Goal: Task Accomplishment & Management: Use online tool/utility

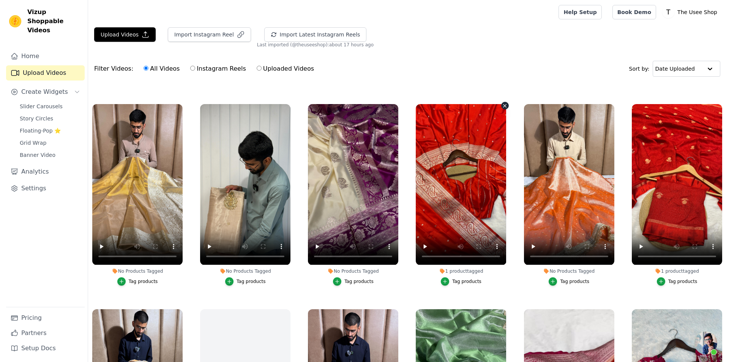
scroll to position [190, 0]
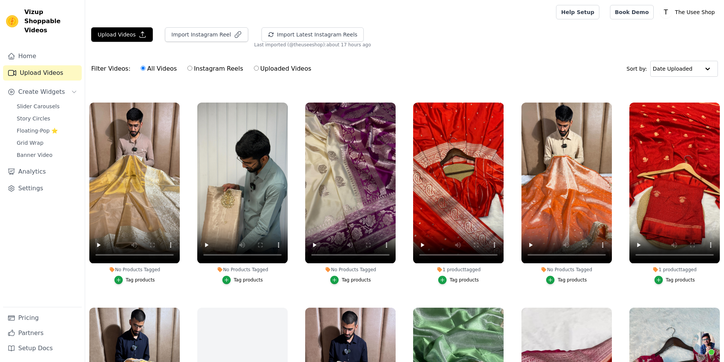
click at [349, 280] on div "Tag products" at bounding box center [356, 280] width 29 height 6
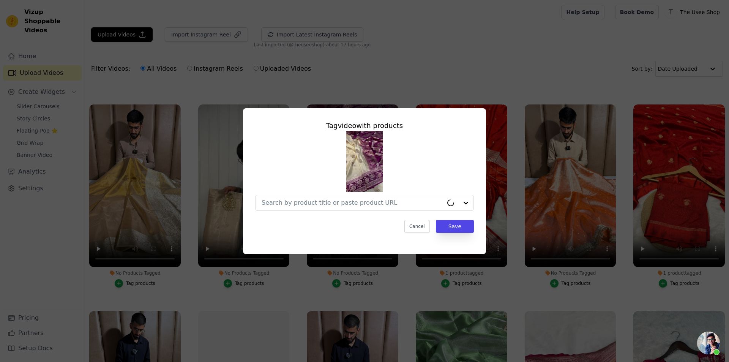
click at [277, 193] on div at bounding box center [364, 171] width 219 height 80
click at [376, 200] on input "No Products Tagged Tag video with products Option undefined, selected. Select i…" at bounding box center [360, 202] width 197 height 7
paste input "[URL][DOMAIN_NAME][PERSON_NAME]"
type input "[URL][DOMAIN_NAME][PERSON_NAME]"
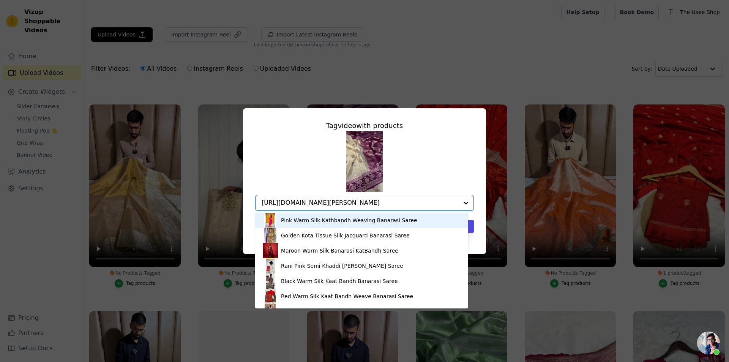
scroll to position [0, 21]
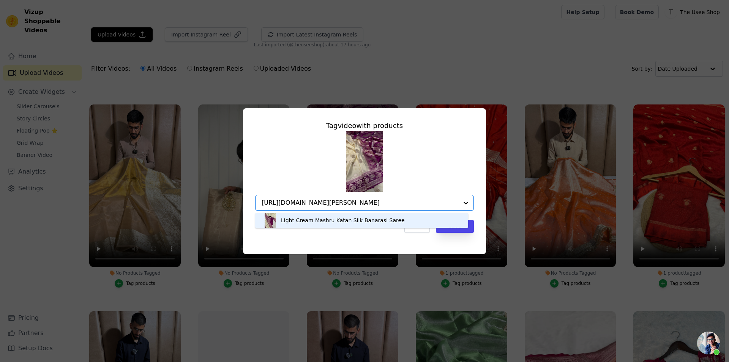
click at [376, 222] on div "Light Cream Mashru Katan Silk Banarasi Saree" at bounding box center [343, 221] width 124 height 8
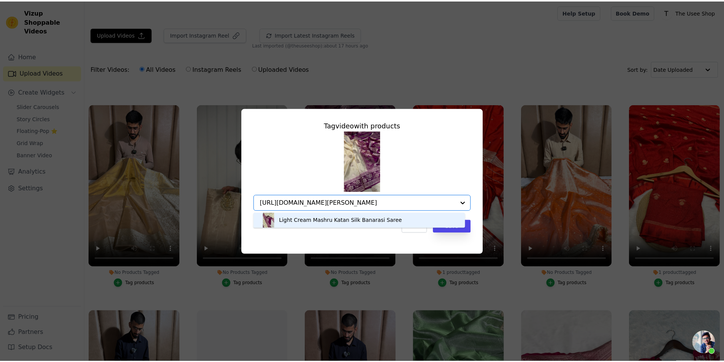
scroll to position [0, 0]
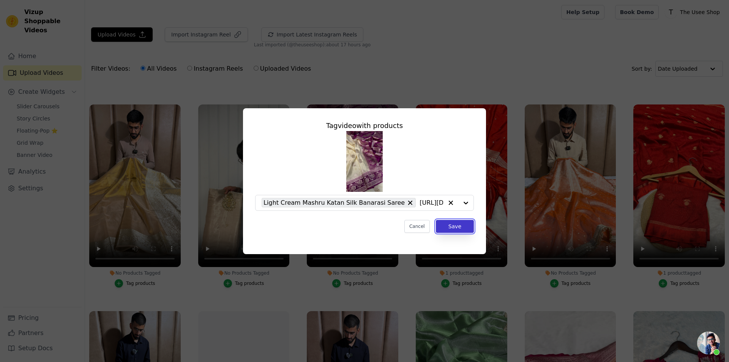
click at [463, 228] on button "Save" at bounding box center [455, 226] width 38 height 13
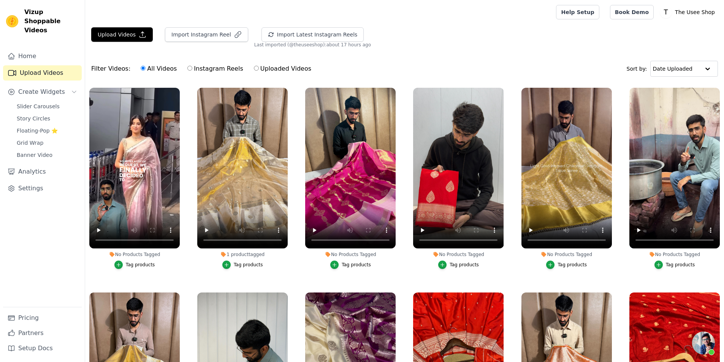
click at [360, 263] on div "Tag products" at bounding box center [356, 265] width 29 height 6
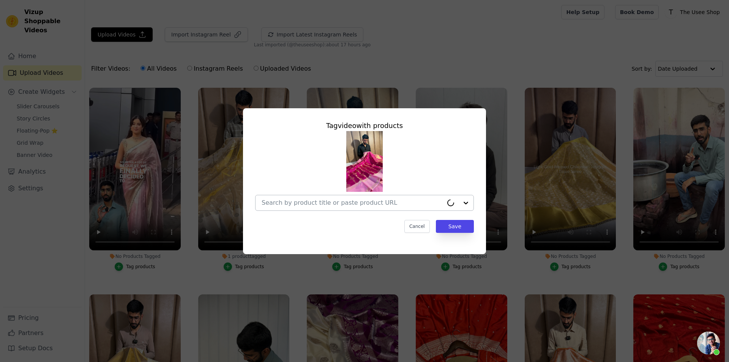
click at [338, 209] on div at bounding box center [353, 202] width 182 height 15
paste input "[URL][DOMAIN_NAME]"
type input "[URL][DOMAIN_NAME]"
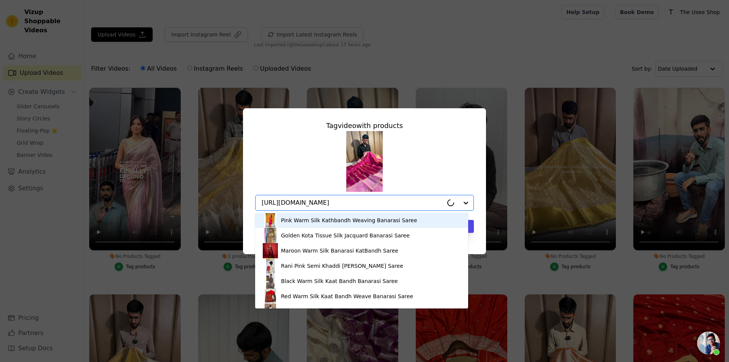
scroll to position [0, 26]
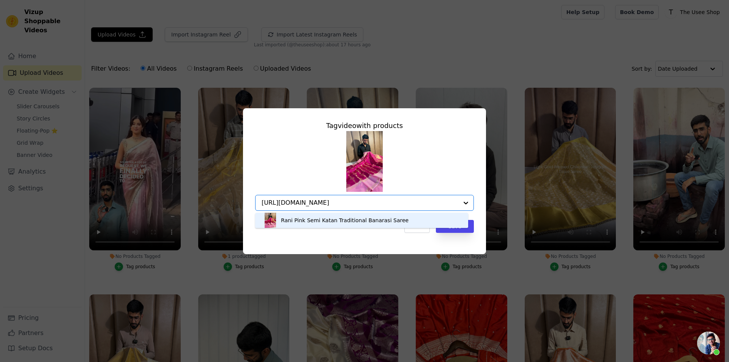
click at [342, 225] on div "Rani Pink Semi Katan Traditional Banarasi Saree" at bounding box center [362, 220] width 198 height 15
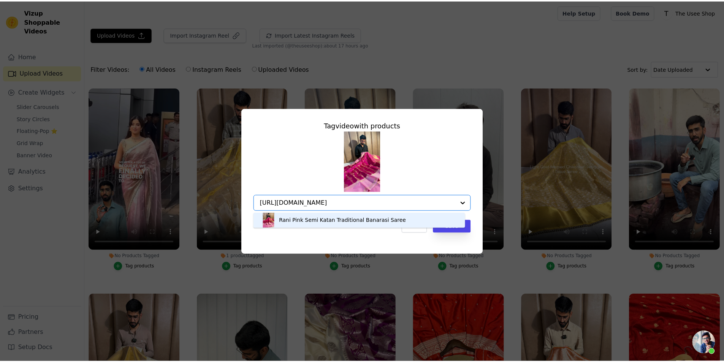
scroll to position [0, 0]
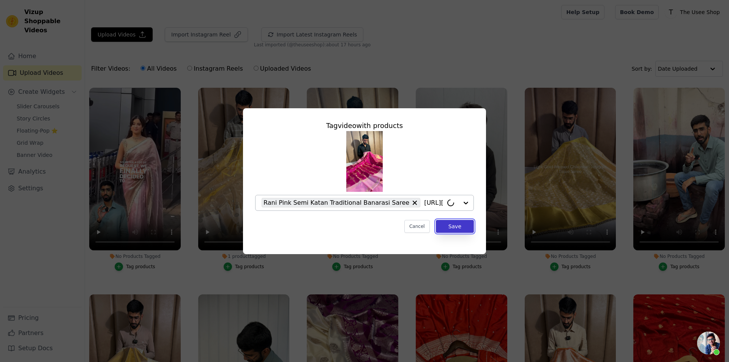
click at [456, 223] on button "Save" at bounding box center [455, 226] width 38 height 13
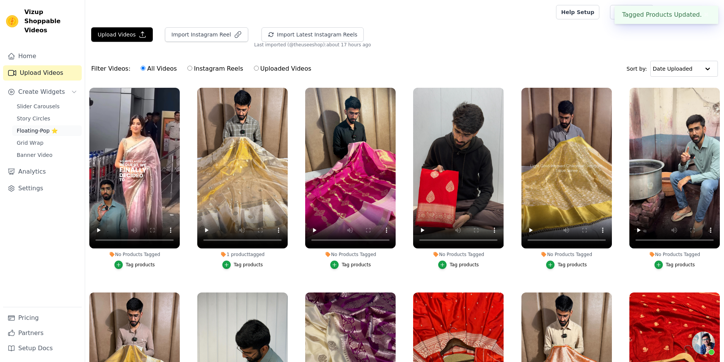
click at [41, 127] on span "Floating-Pop ⭐" at bounding box center [37, 131] width 41 height 8
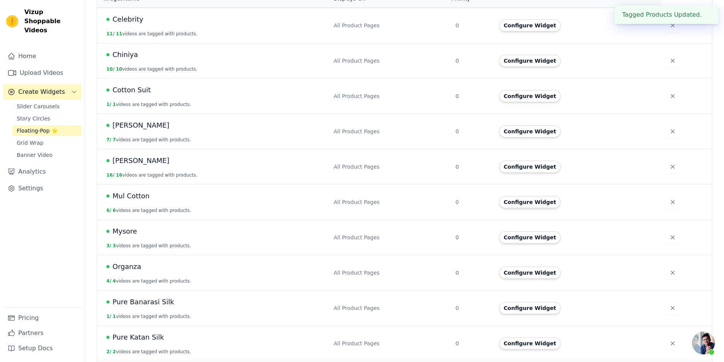
scroll to position [380, 0]
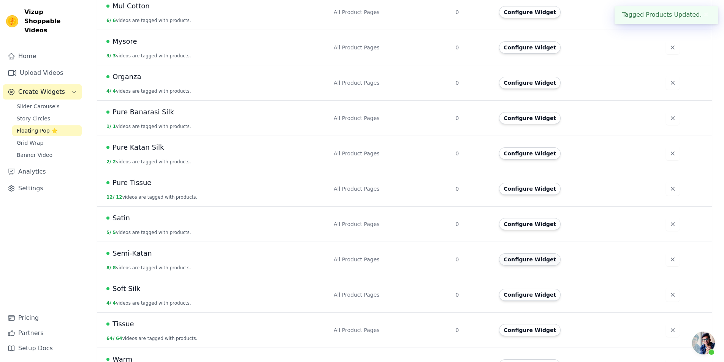
click at [503, 253] on button "Configure Widget" at bounding box center [530, 259] width 62 height 12
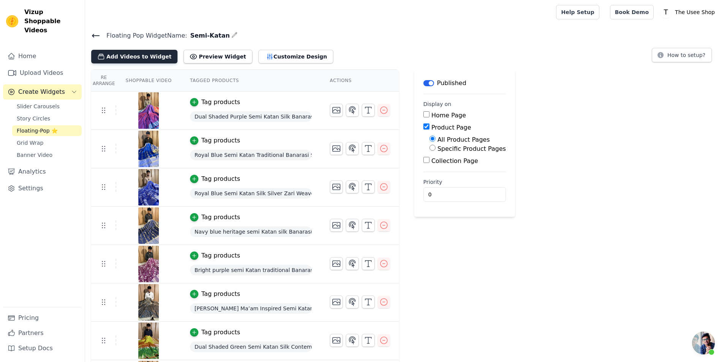
click at [131, 57] on button "Add Videos to Widget" at bounding box center [134, 57] width 86 height 14
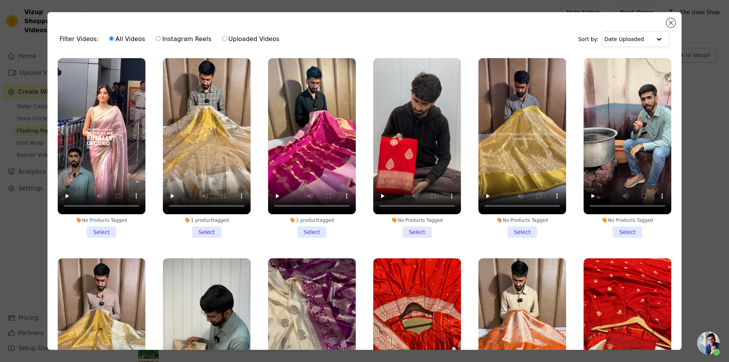
click at [311, 227] on li "1 product tagged Select" at bounding box center [312, 148] width 88 height 180
click at [0, 0] on input "1 product tagged Select" at bounding box center [0, 0] width 0 height 0
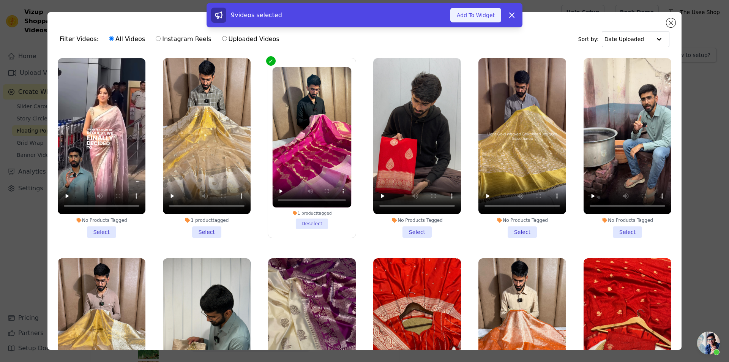
click at [479, 12] on button "Add To Widget" at bounding box center [476, 15] width 51 height 14
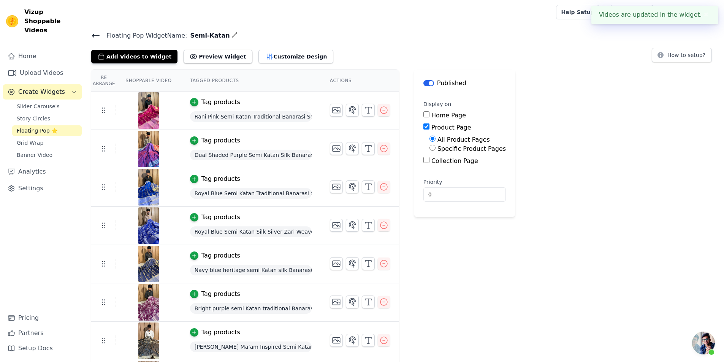
click at [99, 38] on icon at bounding box center [95, 35] width 9 height 9
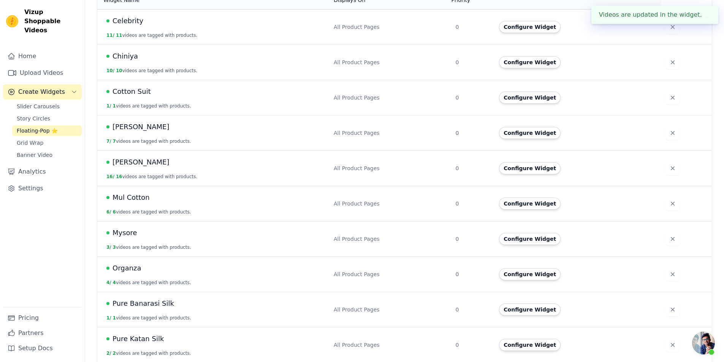
scroll to position [190, 0]
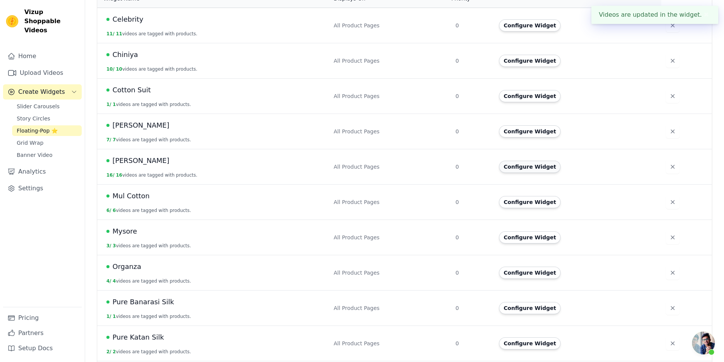
click at [512, 164] on button "Configure Widget" at bounding box center [530, 167] width 62 height 12
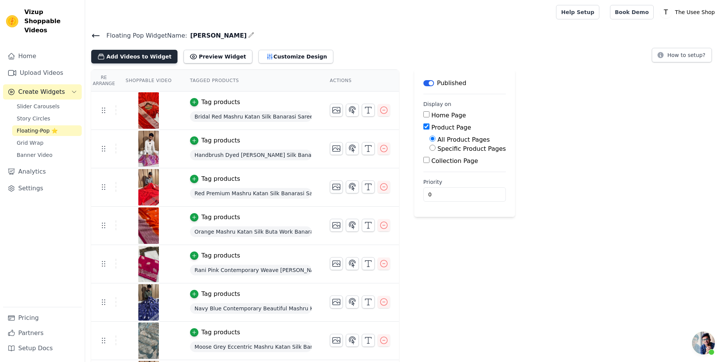
click at [134, 58] on button "Add Videos to Widget" at bounding box center [134, 57] width 86 height 14
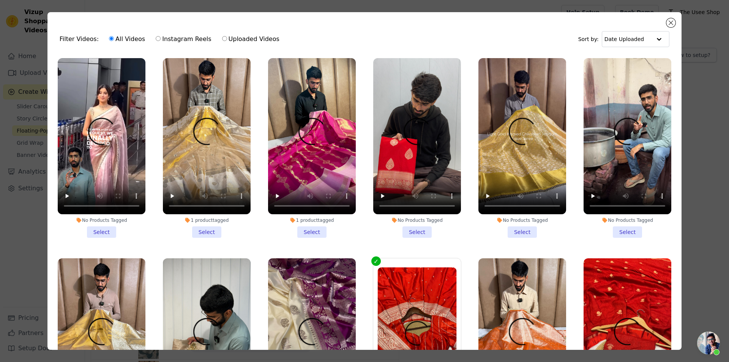
scroll to position [190, 0]
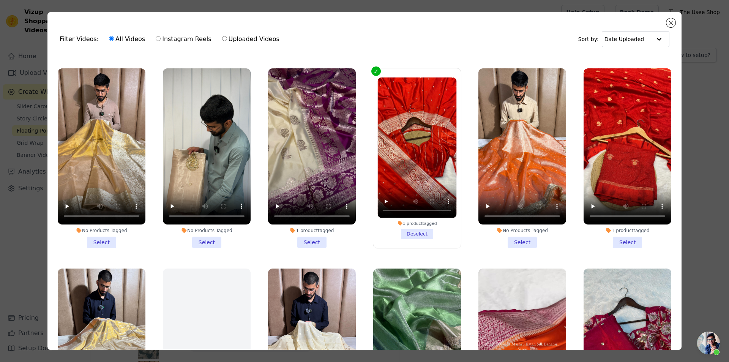
click at [308, 242] on label "1 product tagged Select" at bounding box center [312, 158] width 89 height 180
click at [0, 0] on input "1 product tagged Select" at bounding box center [0, 0] width 0 height 0
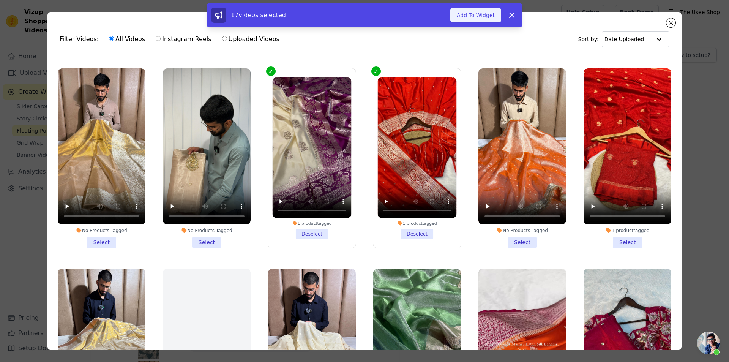
click at [489, 11] on button "Add To Widget" at bounding box center [476, 15] width 51 height 14
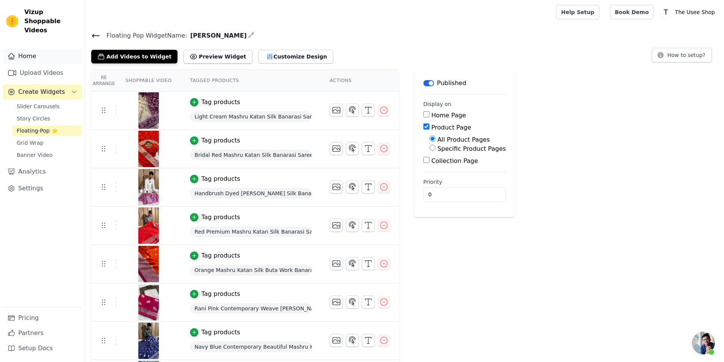
click at [38, 54] on link "Home" at bounding box center [42, 56] width 79 height 15
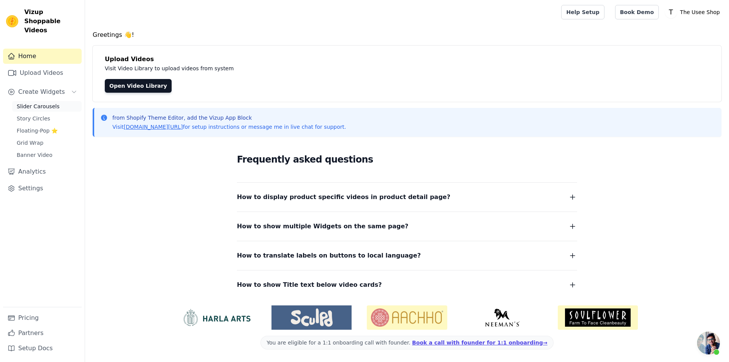
click at [48, 103] on span "Slider Carousels" at bounding box center [38, 107] width 43 height 8
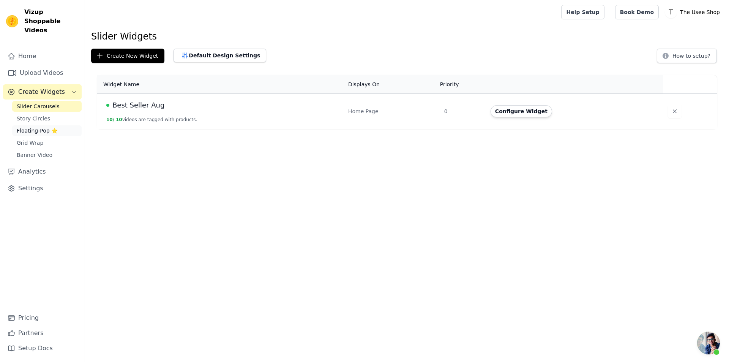
click at [50, 127] on span "Floating-Pop ⭐" at bounding box center [37, 131] width 41 height 8
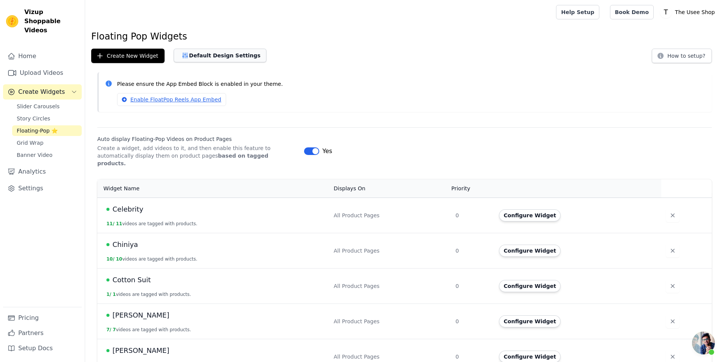
click at [213, 52] on button "Default Design Settings" at bounding box center [220, 56] width 93 height 14
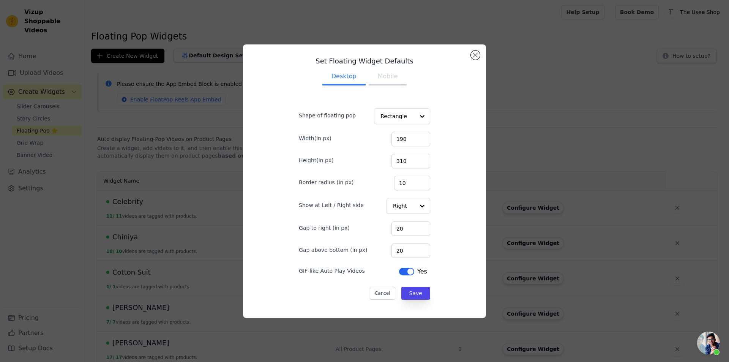
click at [382, 82] on button "Mobile" at bounding box center [388, 77] width 38 height 17
click at [394, 115] on input "Shape of floating pop" at bounding box center [398, 116] width 34 height 15
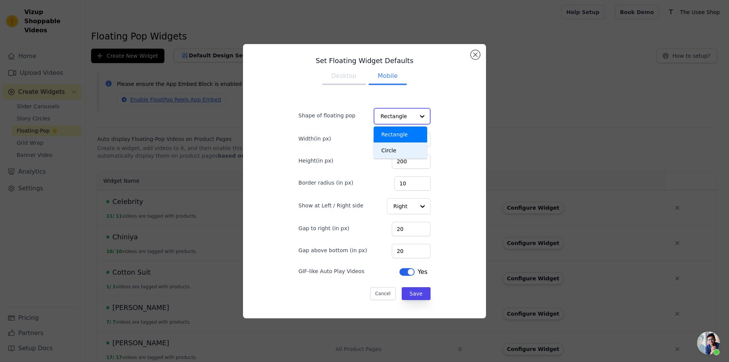
click at [400, 152] on div "Circle" at bounding box center [401, 150] width 54 height 16
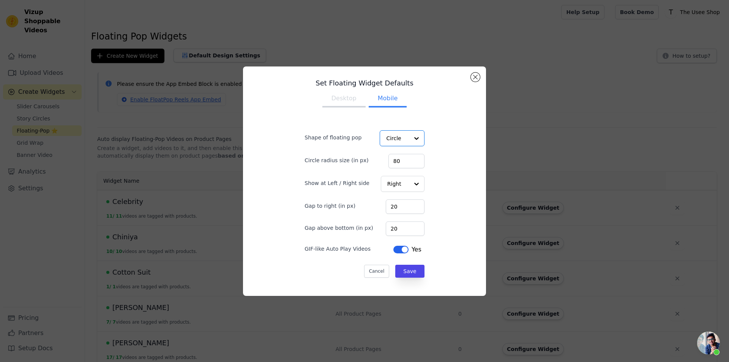
click at [344, 101] on button "Desktop" at bounding box center [344, 99] width 43 height 17
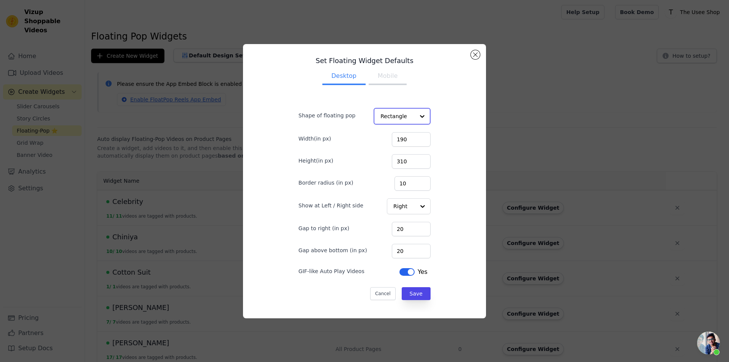
click at [400, 119] on input "Shape of floating pop" at bounding box center [398, 116] width 34 height 15
click at [394, 147] on div "Circle" at bounding box center [401, 150] width 54 height 16
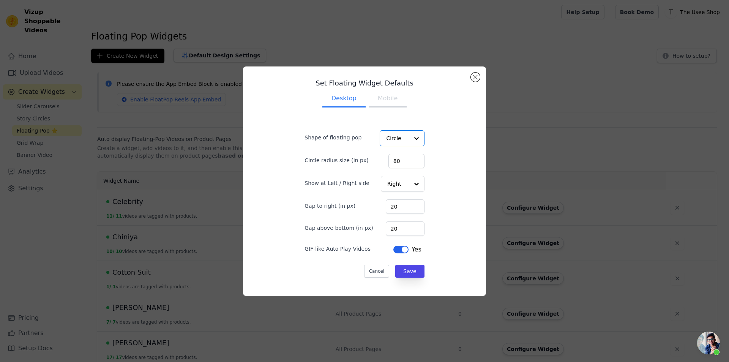
click at [440, 137] on div "Set Floating Widget Defaults Desktop Mobile Shape of floating pop Option Circle…" at bounding box center [364, 181] width 231 height 217
click at [398, 143] on input "Shape of floating pop" at bounding box center [397, 138] width 22 height 15
click at [395, 157] on div "Rectangle" at bounding box center [401, 157] width 43 height 16
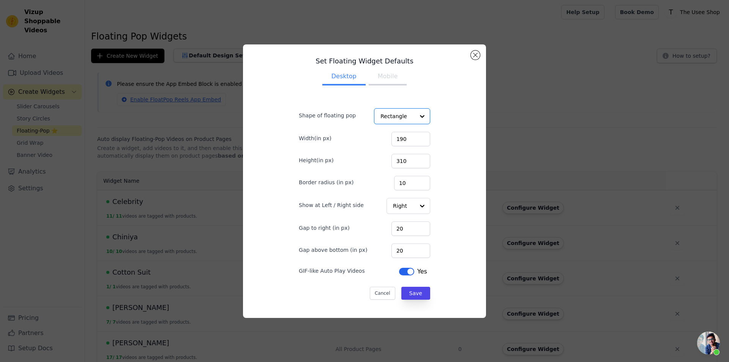
click at [372, 75] on button "Mobile" at bounding box center [388, 77] width 38 height 17
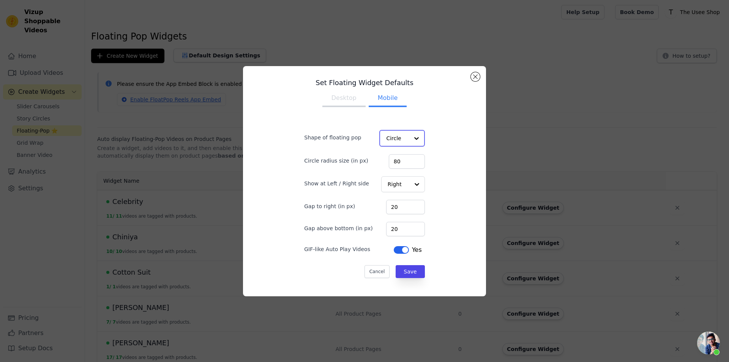
click at [391, 144] on input "Shape of floating pop" at bounding box center [397, 138] width 22 height 15
click at [392, 155] on div "Rectangle" at bounding box center [401, 157] width 43 height 16
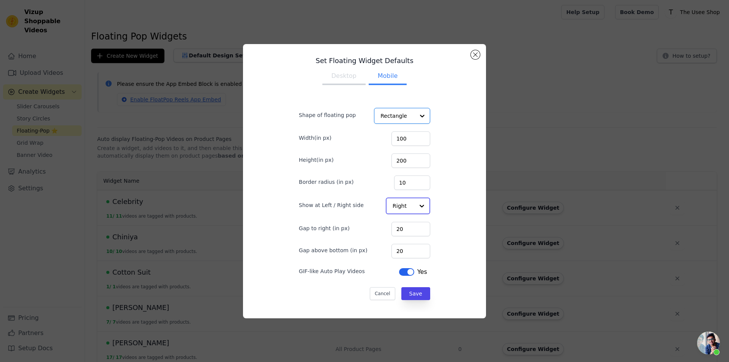
click at [414, 204] on div at bounding box center [421, 205] width 15 height 15
click at [433, 146] on div "Set Floating Widget Defaults Desktop Mobile Shape of floating pop Rectangle Wid…" at bounding box center [365, 181] width 156 height 261
click at [383, 290] on button "Cancel" at bounding box center [382, 293] width 25 height 13
